Goal: Task Accomplishment & Management: Use online tool/utility

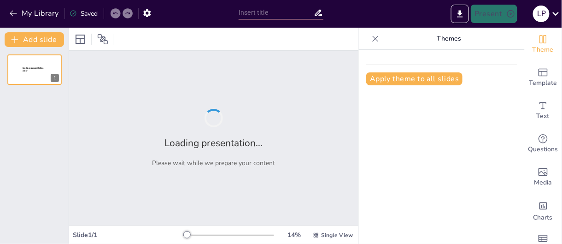
type input "Impacto del Racionalismo en la Ciencia y el Conocimiento"
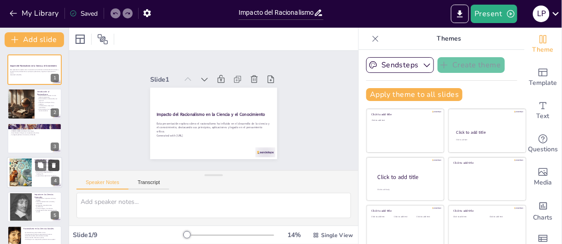
scroll to position [123, 0]
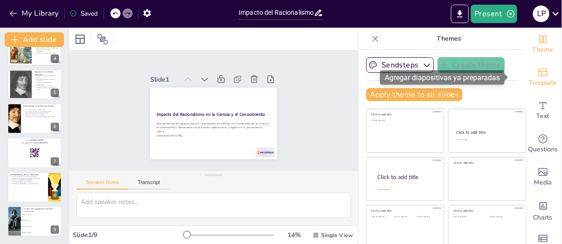
click at [534, 82] on span "Template" at bounding box center [543, 83] width 28 height 10
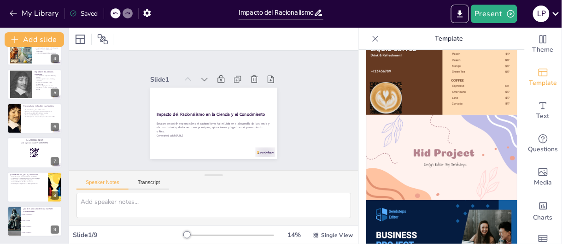
scroll to position [609, 0]
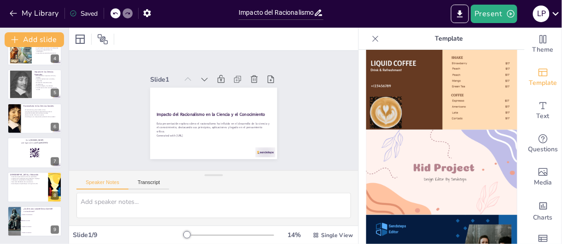
drag, startPoint x: 475, startPoint y: 162, endPoint x: 470, endPoint y: 163, distance: 6.1
click at [470, 163] on img at bounding box center [441, 171] width 151 height 85
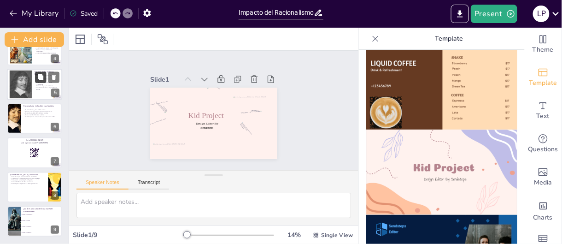
scroll to position [0, 0]
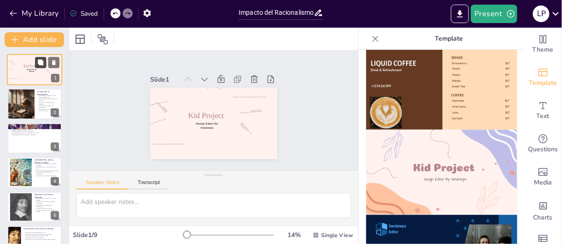
checkbox input "true"
click at [53, 63] on icon at bounding box center [54, 62] width 4 height 5
type textarea "Lo ipsumdolorsi am consec ad el seddoeius tempor in utlabor etdo ma aliquaeni a…"
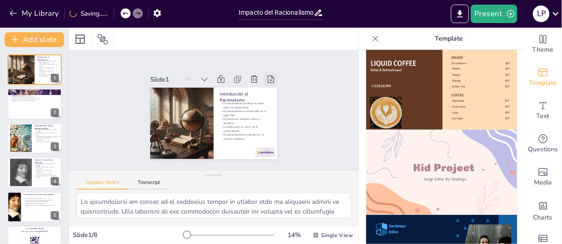
checkbox input "true"
click at [115, 14] on icon at bounding box center [115, 14] width 6 height 6
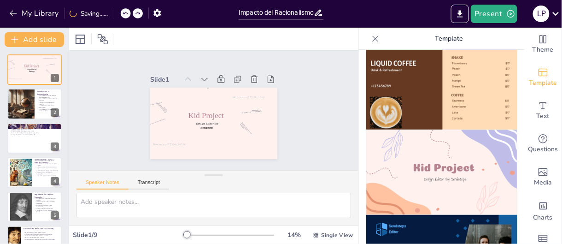
click at [124, 15] on icon at bounding box center [126, 14] width 6 height 6
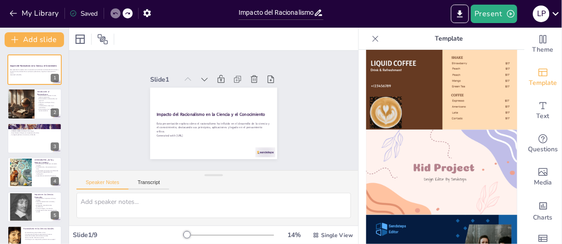
click at [404, 147] on img at bounding box center [441, 171] width 151 height 85
checkbox input "true"
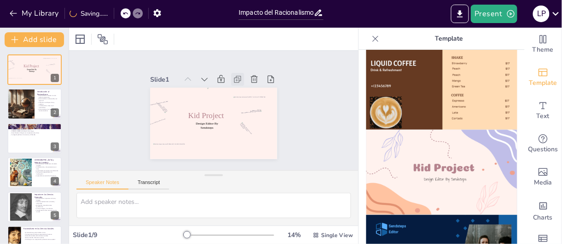
click at [236, 77] on icon at bounding box center [241, 82] width 10 height 10
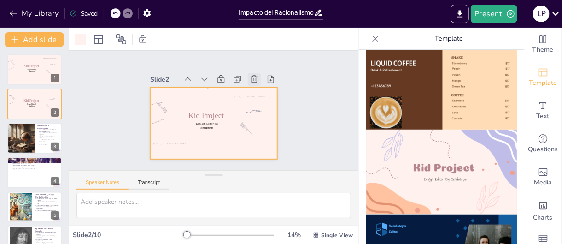
checkbox input "true"
click at [116, 13] on icon at bounding box center [115, 13] width 5 height 2
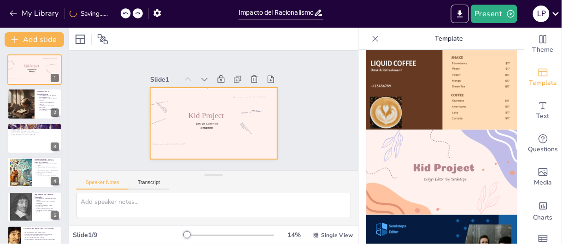
click at [247, 142] on div at bounding box center [213, 123] width 127 height 71
checkbox input "true"
click at [239, 79] on icon at bounding box center [241, 81] width 5 height 5
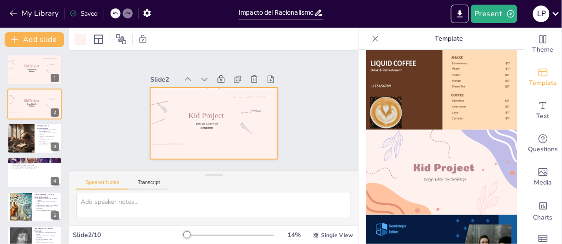
click at [114, 12] on icon at bounding box center [115, 14] width 6 height 6
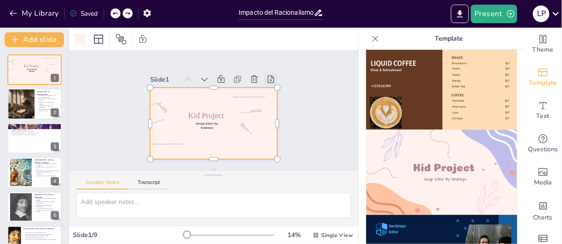
click at [269, 80] on icon at bounding box center [274, 85] width 10 height 10
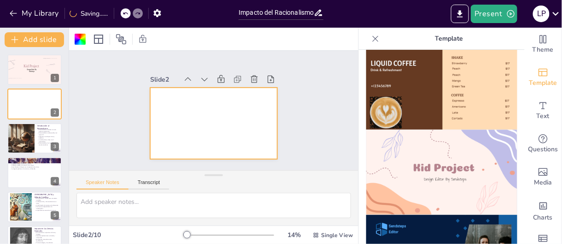
click at [128, 13] on icon at bounding box center [126, 14] width 6 height 6
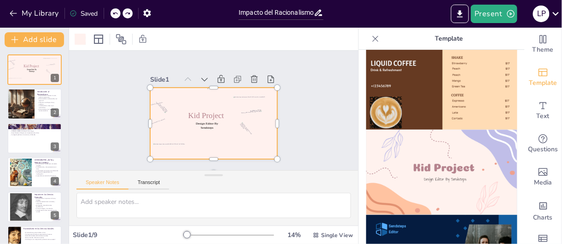
click at [118, 11] on div at bounding box center [116, 13] width 10 height 10
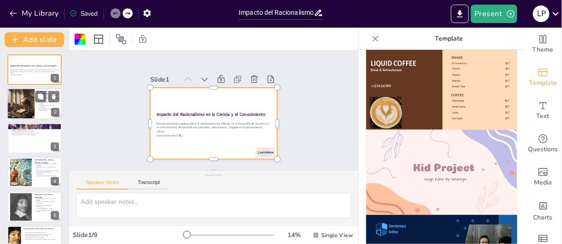
checkbox input "true"
click at [41, 115] on div at bounding box center [34, 103] width 55 height 31
type textarea "Lo ipsumdolorsi am consec ad el seddoeius tempor in utlabor etdo ma aliquaeni a…"
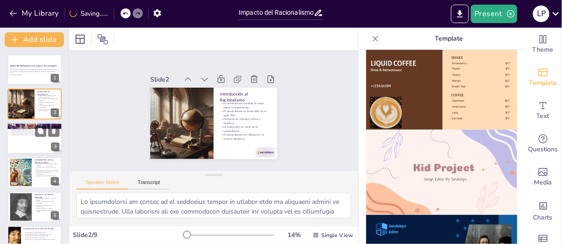
checkbox input "true"
click at [39, 141] on div at bounding box center [34, 138] width 55 height 31
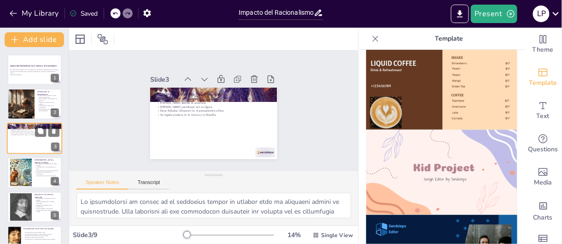
type textarea "Loremipsu do sit ametco adipisc el se doeiusmod temporincidi. Ut labore et dolo…"
click at [267, 94] on div "Principales Filósofos Racionalistas [PERSON_NAME] es conocido por la duda metód…" at bounding box center [213, 123] width 127 height 71
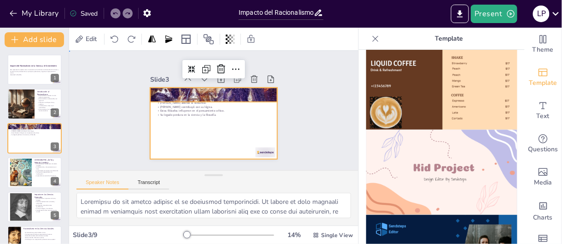
click at [219, 145] on div at bounding box center [213, 123] width 134 height 84
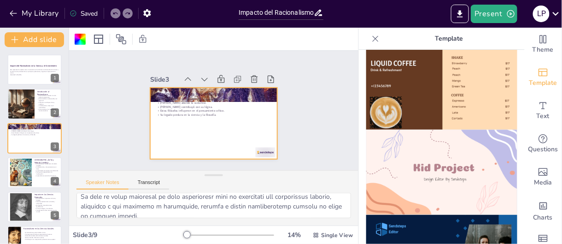
scroll to position [128, 0]
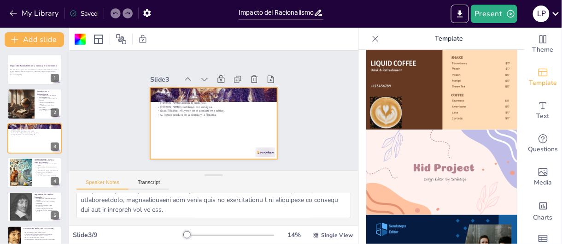
click at [373, 38] on icon at bounding box center [376, 38] width 6 height 6
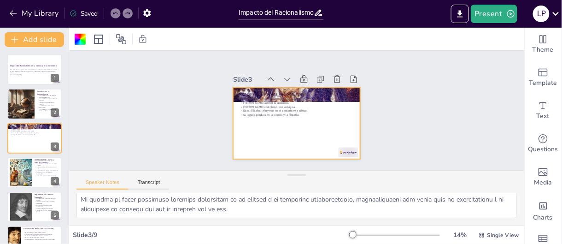
scroll to position [79, 0]
click at [286, 75] on icon at bounding box center [291, 78] width 10 height 10
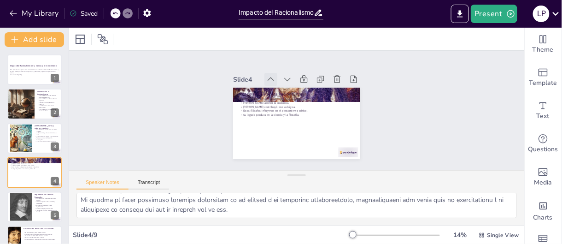
click at [267, 75] on div at bounding box center [274, 77] width 14 height 14
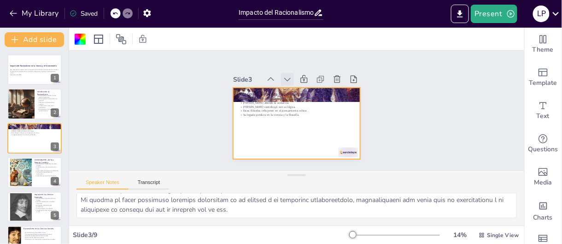
click at [286, 75] on icon at bounding box center [291, 78] width 10 height 10
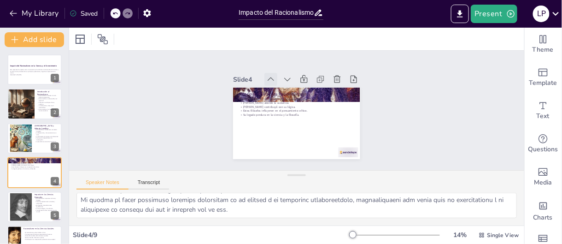
click at [266, 75] on icon at bounding box center [270, 79] width 9 height 9
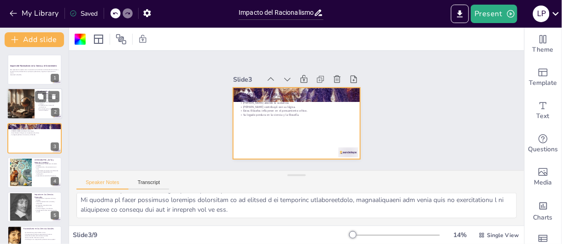
checkbox input "true"
click at [25, 111] on div at bounding box center [21, 103] width 54 height 31
type textarea "Lo ipsumdolorsi am consec ad el seddoeius tempor in utlabor etdo ma aliquaeni a…"
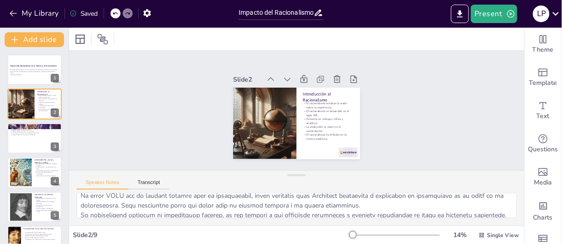
scroll to position [0, 0]
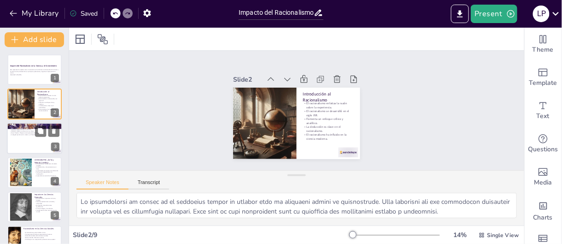
checkbox input "true"
click at [12, 135] on p "Su legado perdura en la ciencia y la filosofía." at bounding box center [35, 135] width 50 height 2
type textarea "Loremipsu do sit ametco adipisc el se doeiusmod temporincidi. Ut labore et dolo…"
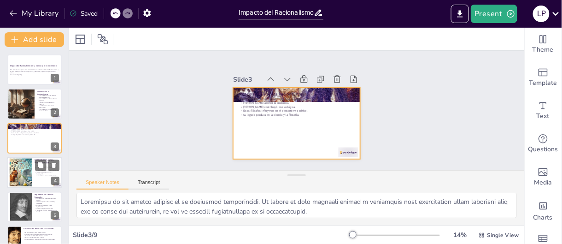
checkbox input "true"
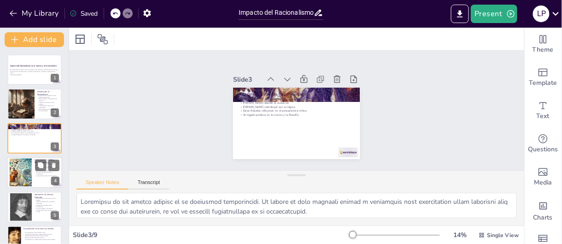
click at [27, 164] on div at bounding box center [20, 172] width 49 height 28
type textarea "El método científico se basa en principios racionalistas que priorizan la lógic…"
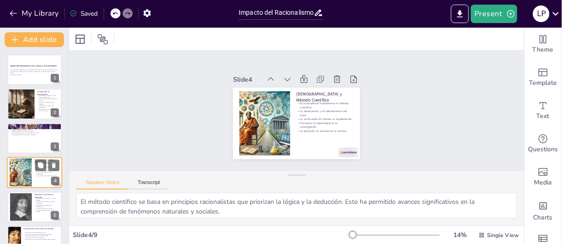
scroll to position [27, 0]
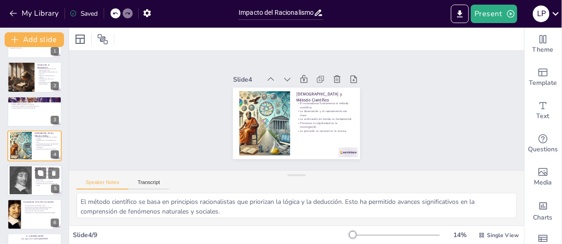
checkbox input "true"
click at [29, 179] on div at bounding box center [20, 180] width 37 height 28
type textarea "La influencia del racionalismo en las ciencias naturales ha permitido a los cie…"
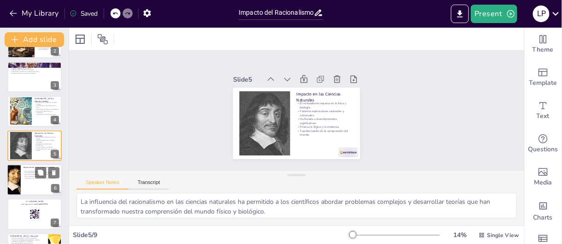
scroll to position [123, 0]
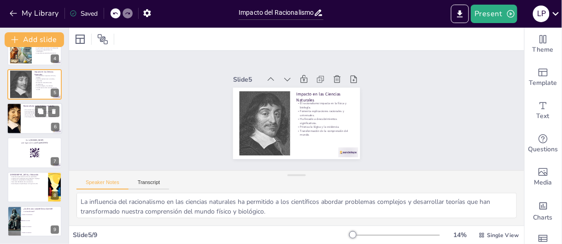
checkbox input "true"
click at [33, 123] on div at bounding box center [34, 118] width 55 height 31
type textarea "El análisis crítico es fundamental en las ciencias sociales. El racionalismo pe…"
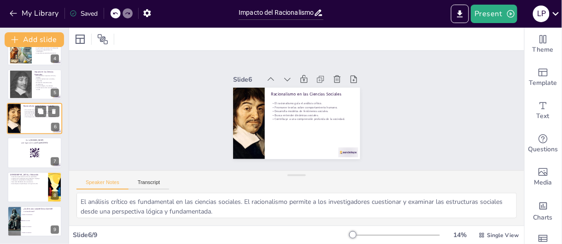
scroll to position [95, 0]
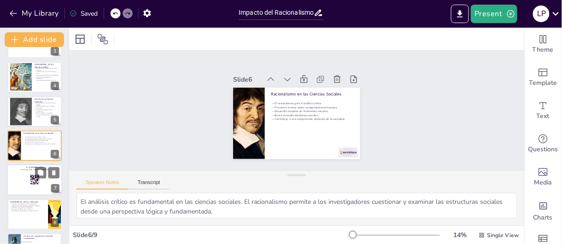
checkbox input "true"
click at [32, 179] on rect at bounding box center [32, 179] width 0 height 0
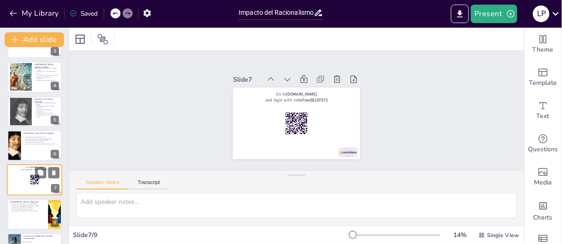
scroll to position [123, 0]
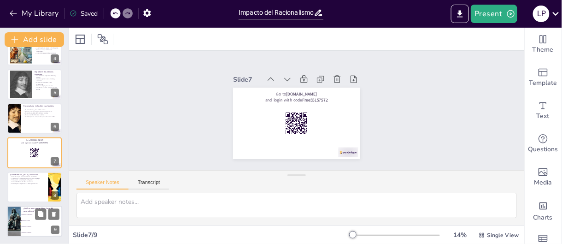
checkbox input "true"
click at [34, 226] on span "Basado en la tradición" at bounding box center [42, 226] width 40 height 1
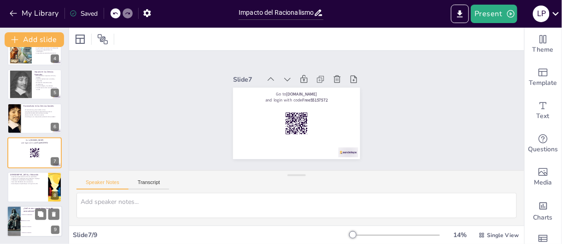
type textarea "La respuesta correcta es "Basado en la razón", ya que el racionalismo enfatiza …"
checkbox input "true"
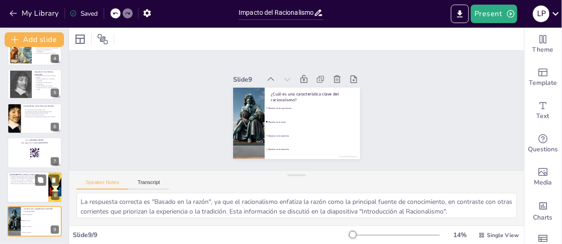
checkbox input "true"
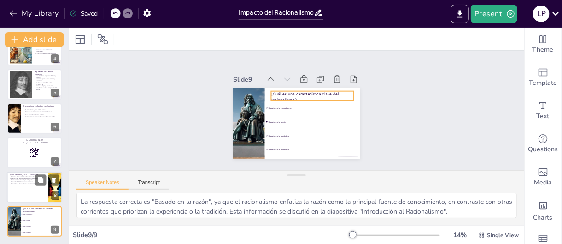
checkbox input "true"
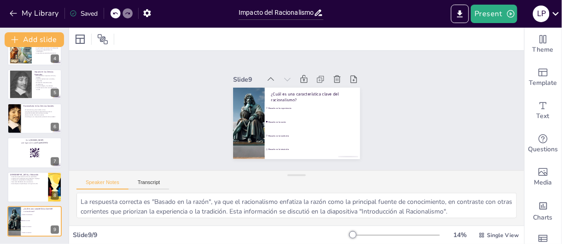
checkbox input "true"
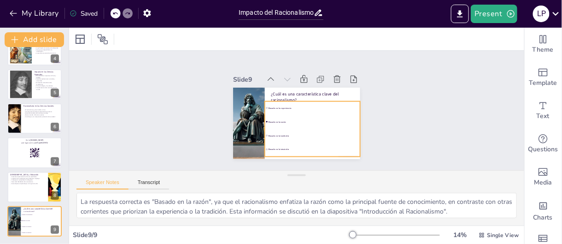
checkbox input "true"
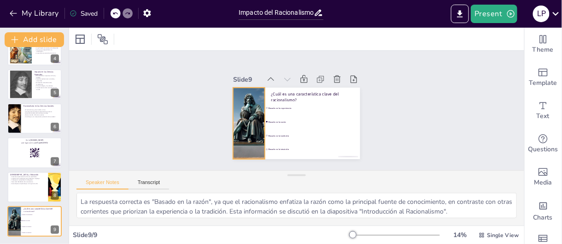
checkbox input "true"
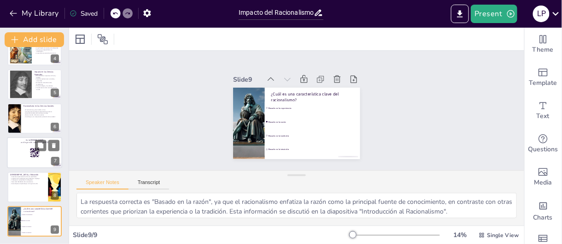
checkbox input "true"
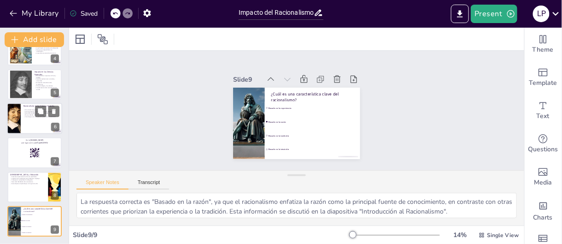
checkbox input "true"
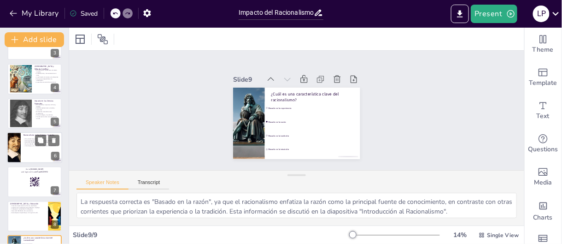
scroll to position [0, 0]
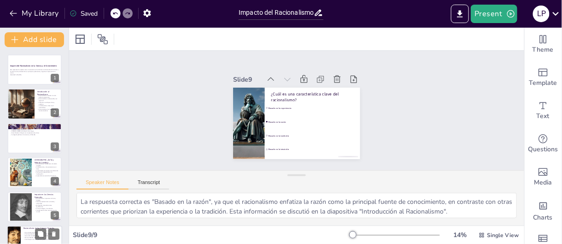
checkbox input "true"
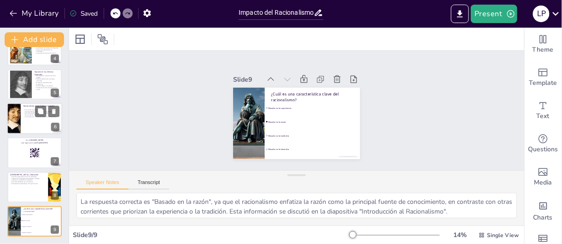
checkbox input "true"
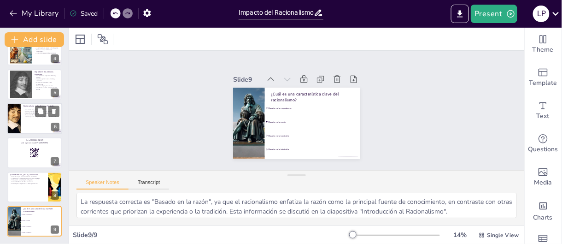
checkbox input "true"
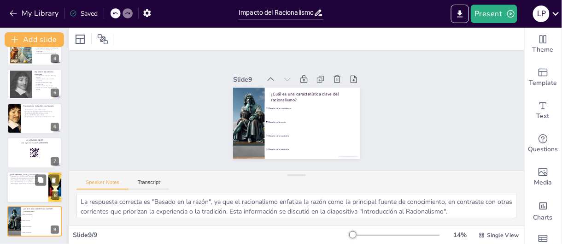
click at [41, 194] on div at bounding box center [34, 186] width 55 height 31
type textarea "La educación racionalista se centra en fomentar el pensamiento crítico, lo que …"
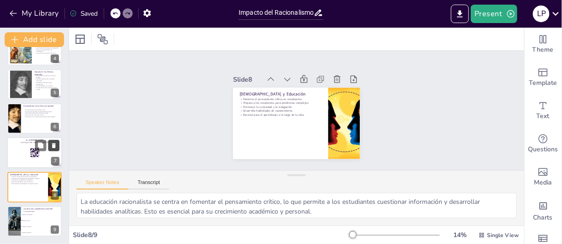
checkbox input "true"
click at [50, 141] on button at bounding box center [53, 145] width 11 height 11
type textarea "La respuesta correcta es "Basado en la razón", ya que el racionalismo enfatiza …"
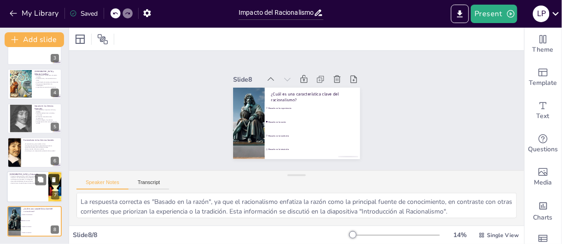
scroll to position [88, 0]
checkbox input "true"
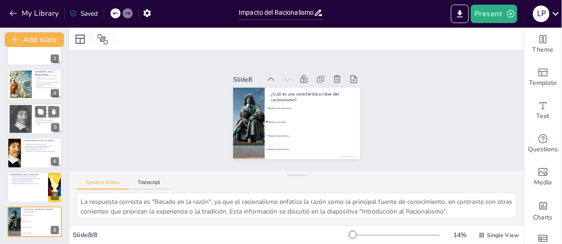
checkbox input "true"
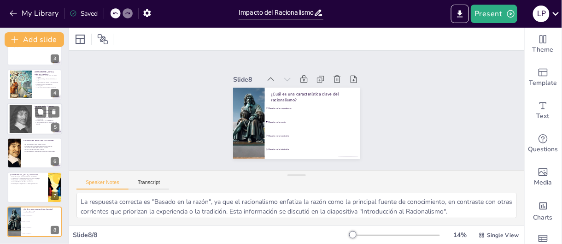
checkbox input "true"
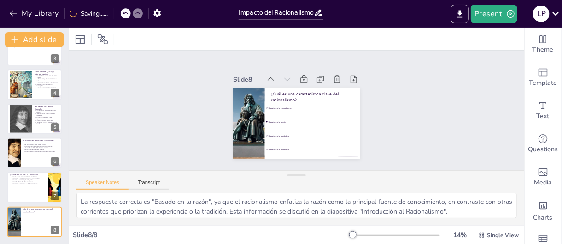
click at [130, 13] on div at bounding box center [126, 13] width 10 height 10
type textarea "La educación racionalista se centra en fomentar el pensamiento crítico, lo que …"
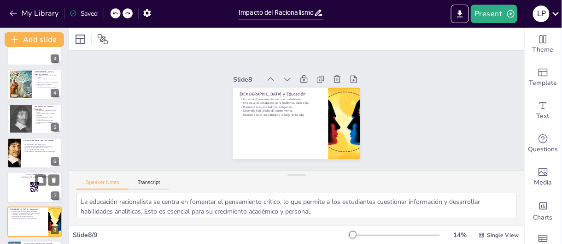
checkbox input "true"
click at [34, 189] on rect at bounding box center [33, 189] width 0 height 0
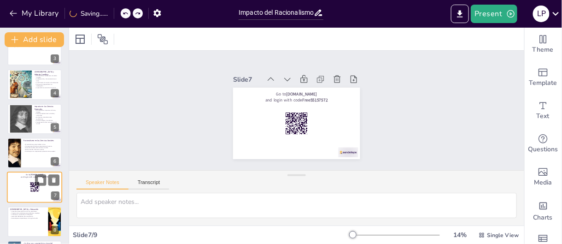
scroll to position [123, 0]
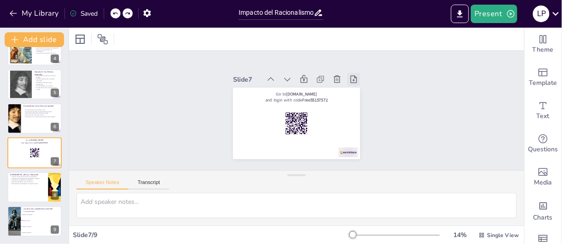
checkbox input "true"
click at [333, 75] on icon at bounding box center [337, 79] width 9 height 9
type textarea "La educación racionalista se centra en fomentar el pensamiento crítico, lo que …"
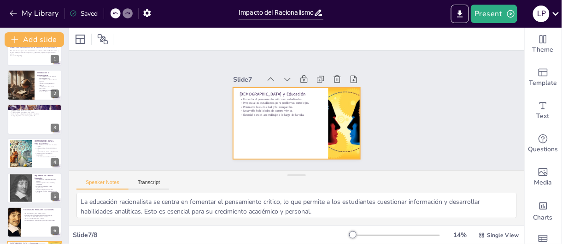
scroll to position [0, 0]
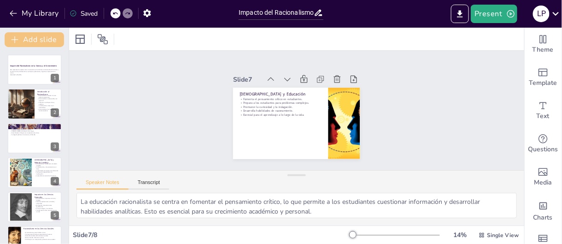
checkbox input "true"
click at [31, 36] on button "Add slide" at bounding box center [34, 39] width 59 height 15
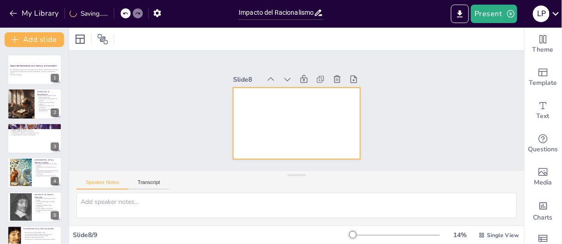
checkbox input "true"
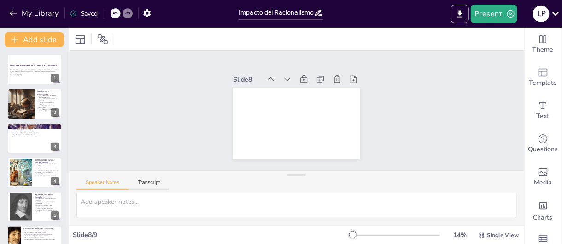
click at [117, 11] on icon at bounding box center [115, 14] width 6 height 6
type textarea "La educación racionalista se centra en fomentar el pensamiento crítico, lo que …"
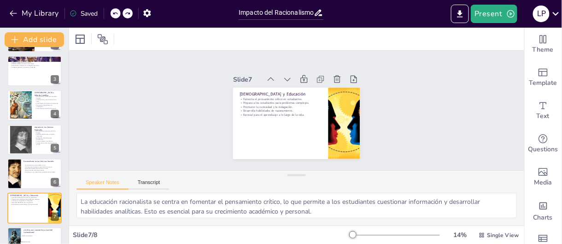
scroll to position [88, 0]
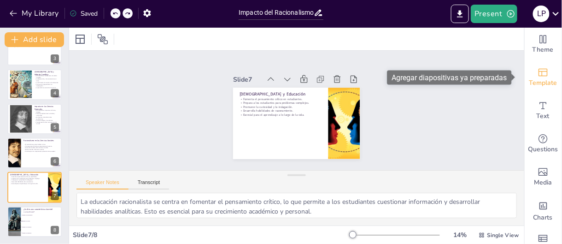
click at [533, 80] on span "Template" at bounding box center [543, 83] width 28 height 10
checkbox input "true"
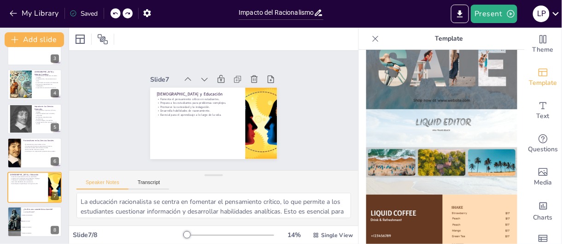
scroll to position [461, 0]
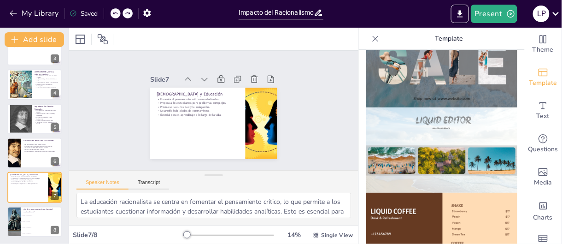
click at [439, 117] on img at bounding box center [441, 149] width 151 height 85
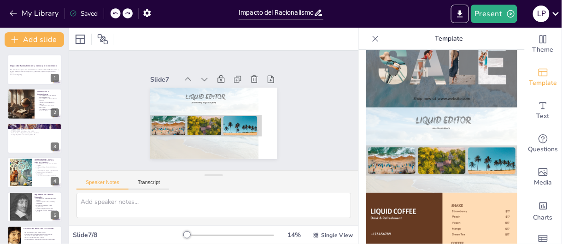
scroll to position [88, 0]
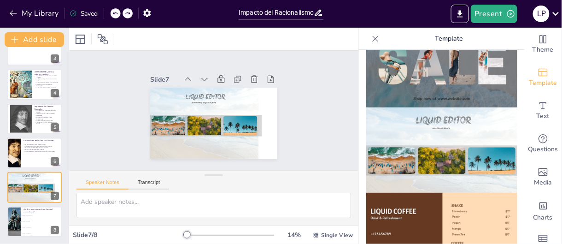
checkbox input "true"
click at [117, 12] on icon at bounding box center [115, 14] width 6 height 6
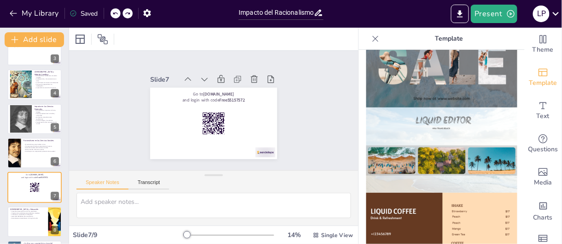
checkbox input "true"
click at [252, 79] on icon at bounding box center [257, 84] width 10 height 10
type textarea "La educación racionalista se centra en fomentar el pensamiento crítico, lo que …"
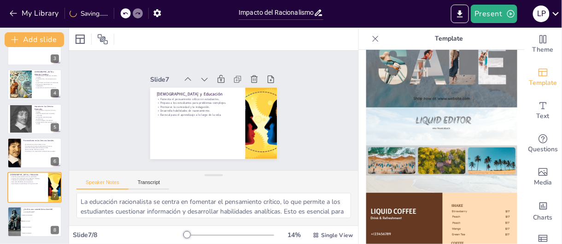
scroll to position [0, 0]
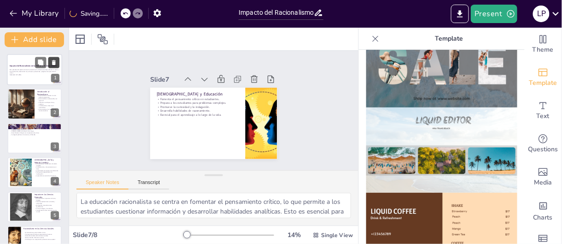
checkbox input "true"
click at [54, 57] on button at bounding box center [53, 62] width 11 height 11
type textarea "La respuesta correcta es "Basado en la razón", ya que el racionalismo enfatiza …"
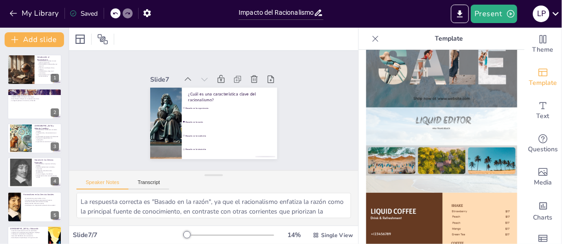
checkbox input "true"
click at [114, 9] on div at bounding box center [116, 13] width 10 height 10
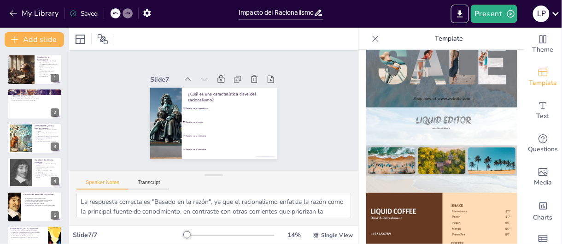
type textarea "La educación racionalista se centra en fomentar el pensamiento crítico, lo que …"
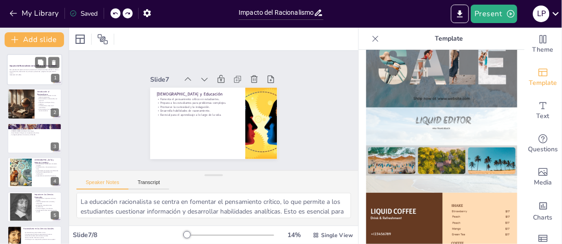
checkbox input "true"
click at [29, 66] on strong "Impacto del Racionalismo en la Ciencia y el Conocimiento" at bounding box center [33, 66] width 47 height 2
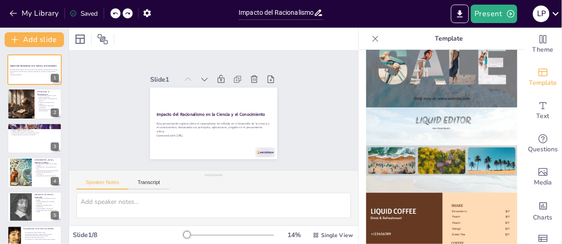
click at [465, 111] on img at bounding box center [441, 149] width 151 height 85
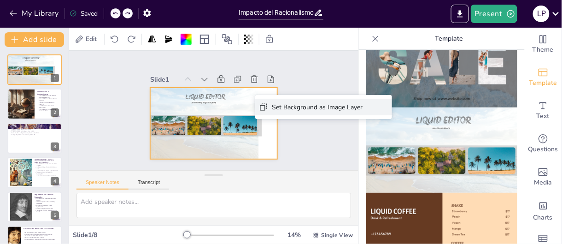
click at [328, 179] on div "Set Background as Image Layer" at bounding box center [373, 193] width 91 height 28
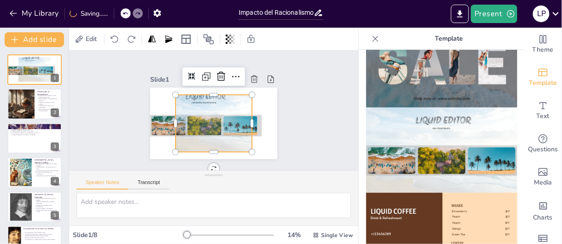
click at [127, 13] on icon at bounding box center [125, 13] width 5 height 2
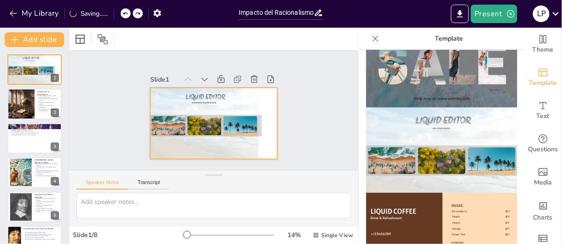
click at [238, 94] on div at bounding box center [204, 117] width 117 height 92
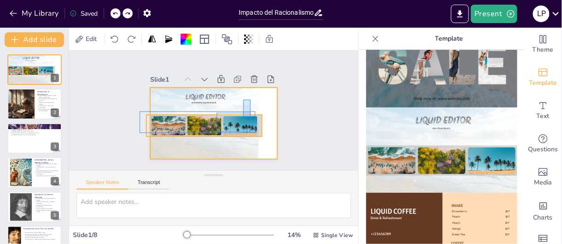
drag, startPoint x: 243, startPoint y: 100, endPoint x: 257, endPoint y: 112, distance: 18.6
click at [257, 112] on div at bounding box center [213, 123] width 127 height 71
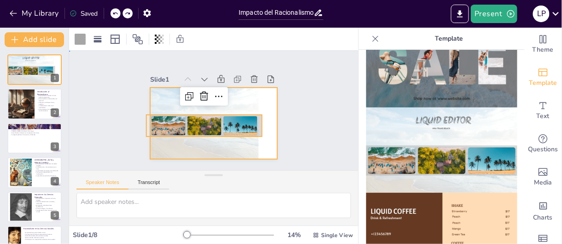
click at [261, 109] on div at bounding box center [213, 123] width 127 height 71
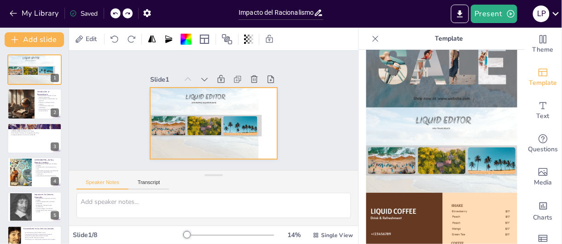
click at [262, 147] on div at bounding box center [213, 123] width 127 height 71
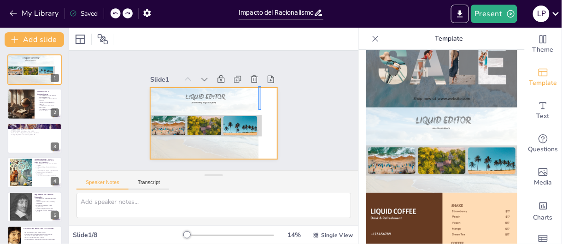
drag, startPoint x: 258, startPoint y: 86, endPoint x: 261, endPoint y: 110, distance: 23.7
click at [261, 110] on div at bounding box center [213, 123] width 134 height 84
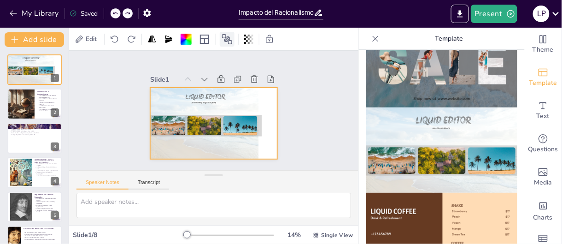
click at [229, 38] on icon at bounding box center [227, 39] width 11 height 11
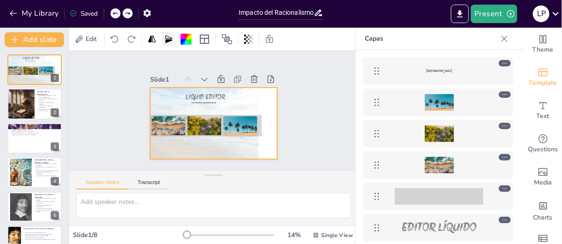
click at [168, 35] on icon at bounding box center [168, 39] width 9 height 9
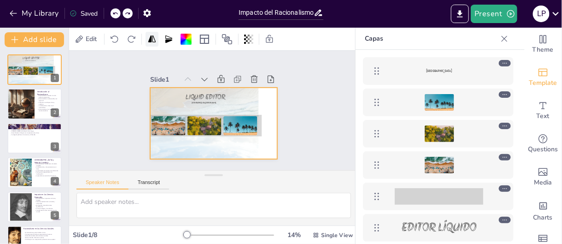
click at [153, 38] on icon at bounding box center [151, 39] width 9 height 9
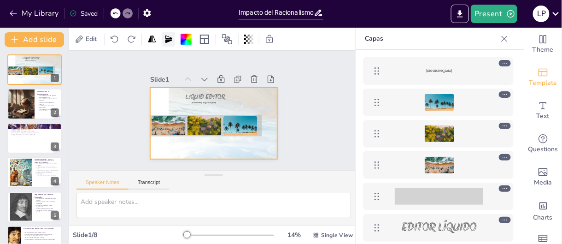
click at [166, 38] on icon at bounding box center [168, 38] width 7 height 7
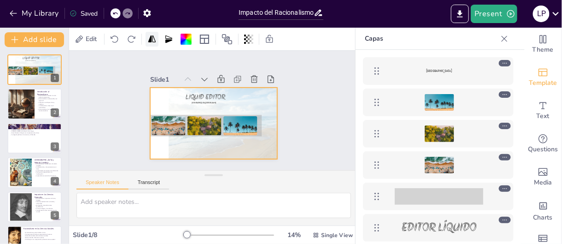
click at [153, 38] on icon at bounding box center [151, 39] width 9 height 9
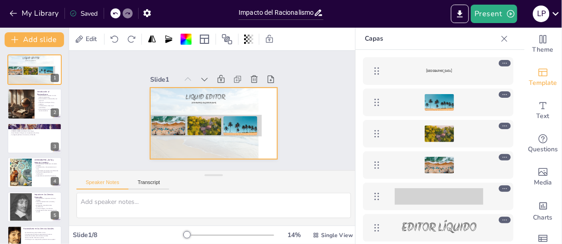
click at [126, 16] on icon at bounding box center [128, 14] width 6 height 6
click at [117, 11] on icon at bounding box center [115, 14] width 6 height 6
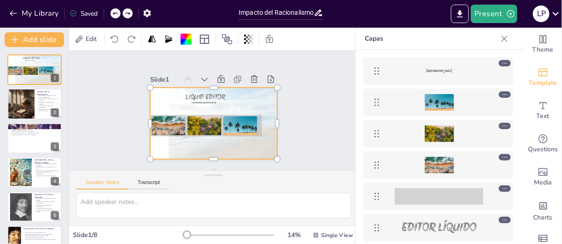
click at [117, 11] on icon at bounding box center [115, 14] width 6 height 6
checkbox input "true"
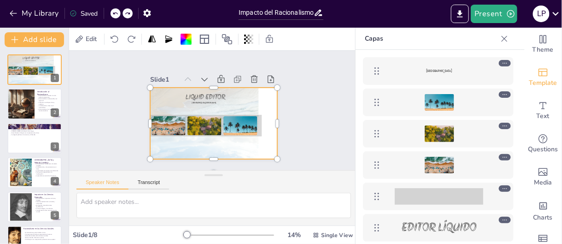
click at [117, 11] on icon at bounding box center [115, 14] width 6 height 6
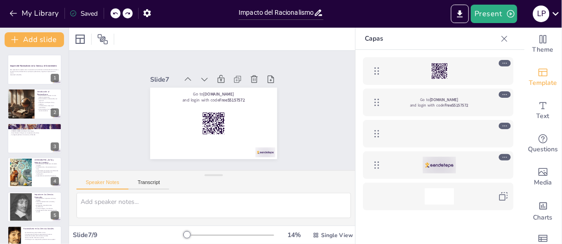
click at [117, 11] on icon at bounding box center [115, 14] width 6 height 6
type textarea "Loremipsu do sit ametco adipisc el se doeiusmod temporincidi. Ut labore et dolo…"
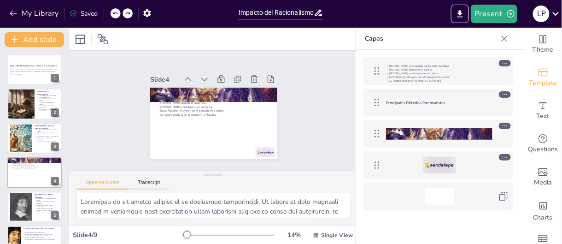
click at [138, 11] on div "My Library Saved" at bounding box center [78, 13] width 156 height 17
click at [122, 11] on div at bounding box center [122, 13] width 22 height 10
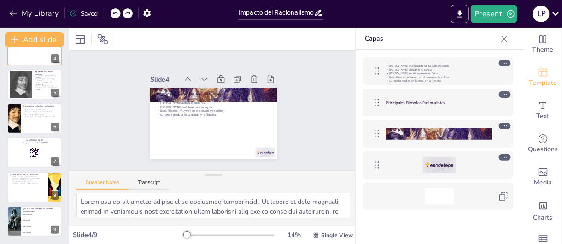
checkbox input "true"
click at [53, 147] on icon at bounding box center [54, 145] width 4 height 5
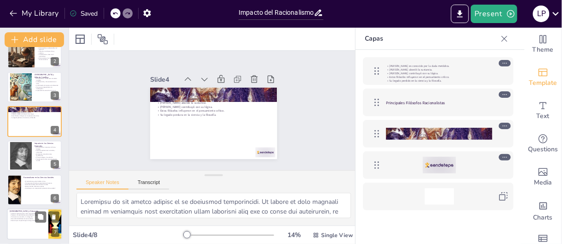
scroll to position [0, 0]
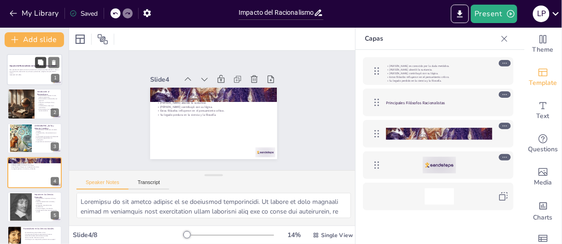
checkbox input "true"
click at [42, 66] on button at bounding box center [40, 62] width 11 height 11
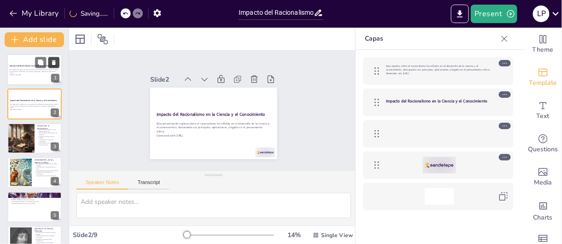
checkbox input "true"
click at [55, 59] on icon at bounding box center [54, 62] width 6 height 6
type textarea "Lo ipsumdolorsi am consec ad el seddoeius tempor in utlabor etdo ma aliquaeni a…"
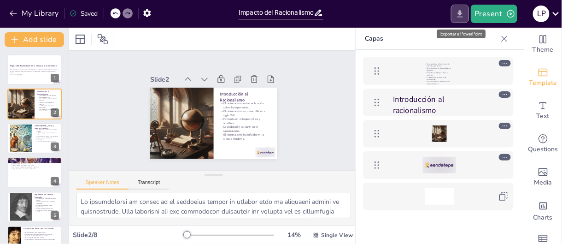
click at [465, 19] on button "Export to PowerPoint" at bounding box center [460, 14] width 18 height 18
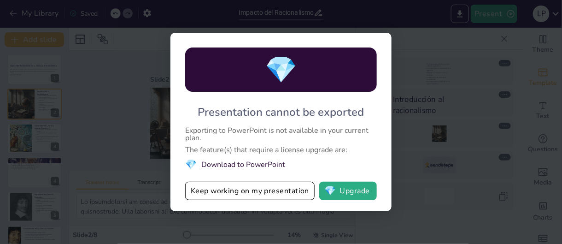
click at [384, 101] on div "💎 Presentation cannot be exported Exporting to PowerPoint is not available in y…" at bounding box center [280, 122] width 221 height 178
click at [410, 110] on div "💎 Presentation cannot be exported Exporting to PowerPoint is not available in y…" at bounding box center [281, 122] width 562 height 244
click at [290, 187] on button "Keep working on my presentation" at bounding box center [249, 191] width 129 height 18
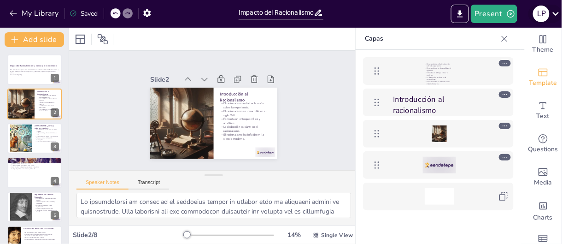
click at [557, 12] on icon at bounding box center [556, 13] width 12 height 12
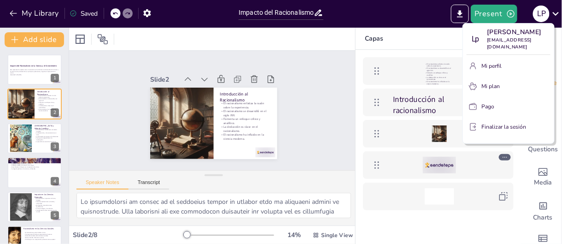
click at [417, 13] on div at bounding box center [281, 122] width 562 height 244
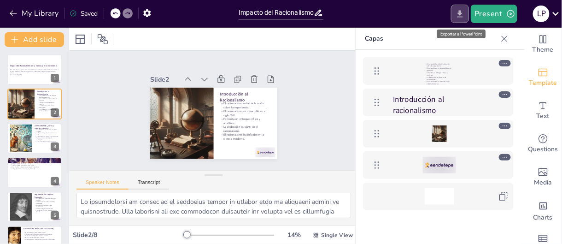
click at [462, 14] on icon "Export to PowerPoint" at bounding box center [461, 13] width 6 height 7
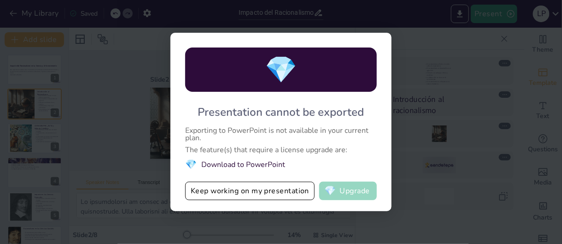
click at [360, 192] on button "💎 Upgrade" at bounding box center [348, 191] width 58 height 18
checkbox input "true"
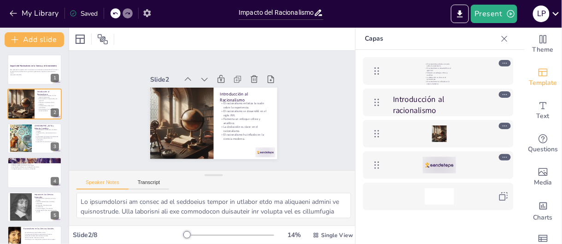
click at [147, 16] on icon "button" at bounding box center [146, 13] width 7 height 8
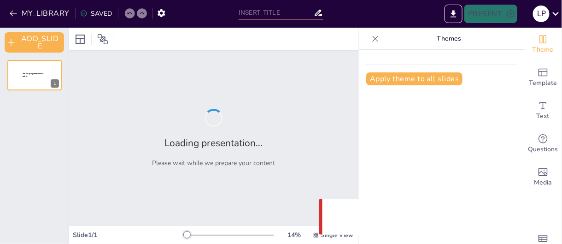
type input "Impacto del Racionalismo en la Ciencia y el Conocimiento"
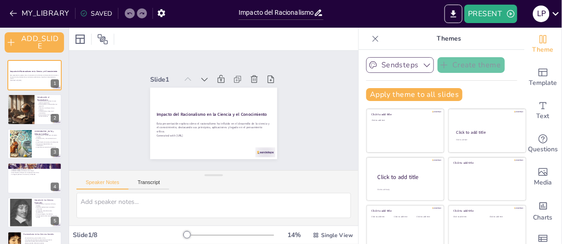
click at [423, 67] on icon "button" at bounding box center [427, 64] width 9 height 9
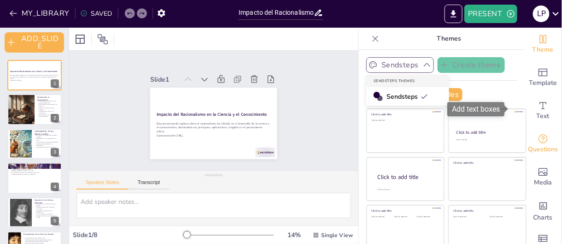
scroll to position [23, 0]
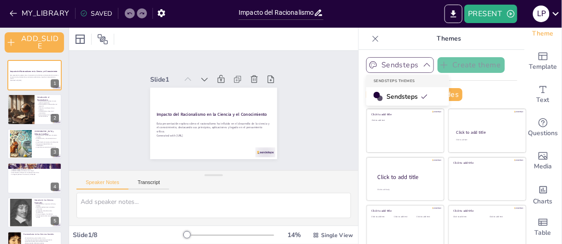
click at [313, 67] on div "Slide 1 Impacto del Racionalismo en la Ciencia y el Conocimiento Esta presentac…" at bounding box center [214, 110] width 300 height 149
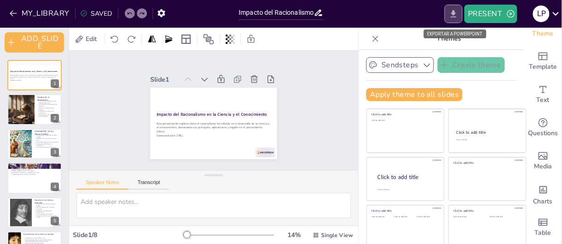
click at [457, 16] on icon "EXPORT_TO_POWERPOINT" at bounding box center [454, 13] width 6 height 7
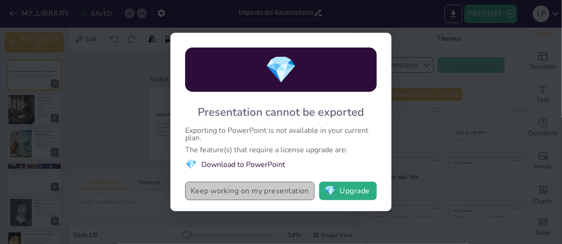
click at [295, 192] on button "Keep working on my presentation" at bounding box center [249, 191] width 129 height 18
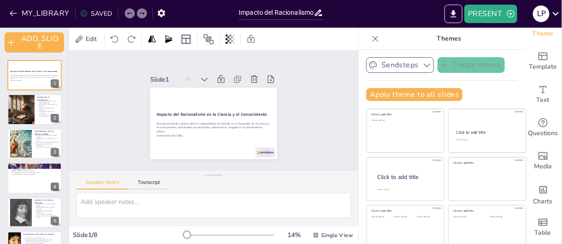
click at [318, 13] on icon at bounding box center [318, 13] width 7 height 6
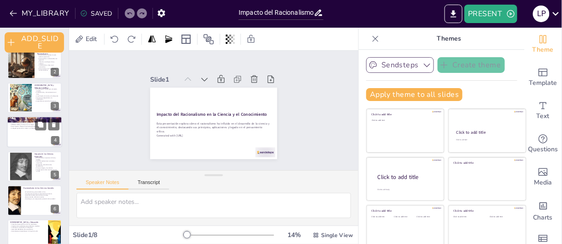
scroll to position [0, 0]
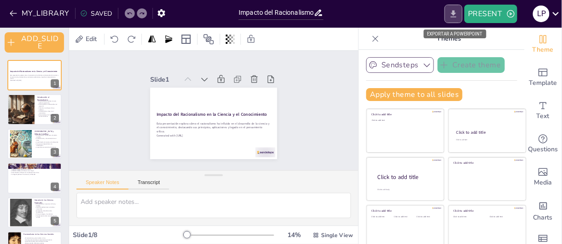
click at [448, 16] on button "EXPORT_TO_POWERPOINT" at bounding box center [454, 14] width 18 height 18
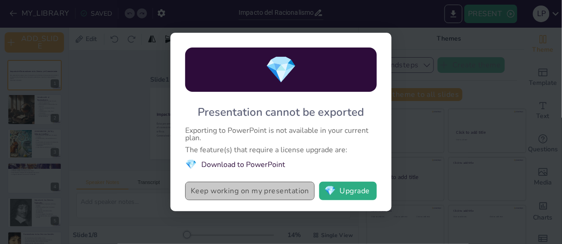
click at [272, 190] on button "Keep working on my presentation" at bounding box center [249, 191] width 129 height 18
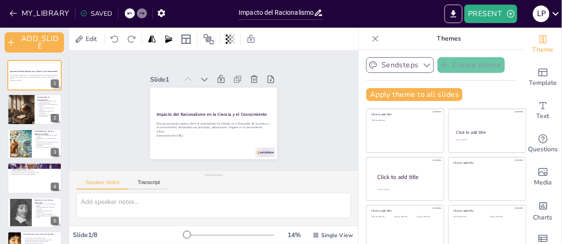
checkbox input "true"
